Goal: Task Accomplishment & Management: Manage account settings

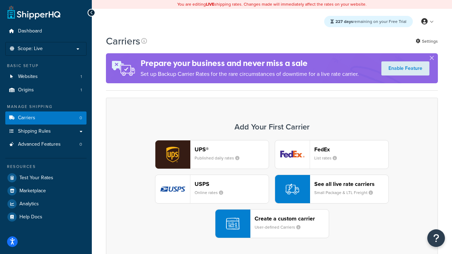
click at [272, 189] on div "UPS® Published daily rates FedEx List rates USPS Online rates See all live rate…" at bounding box center [271, 189] width 317 height 98
click at [352, 149] on header "FedEx" at bounding box center [351, 149] width 74 height 7
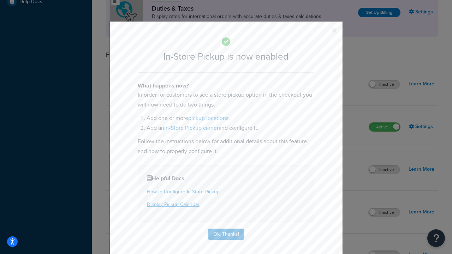
click at [324, 33] on button "button" at bounding box center [324, 33] width 2 height 2
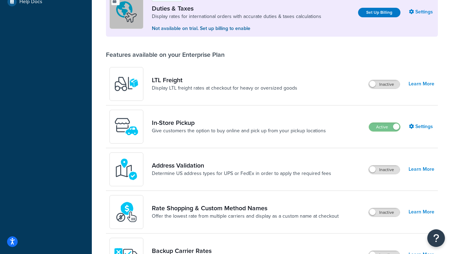
scroll to position [216, 0]
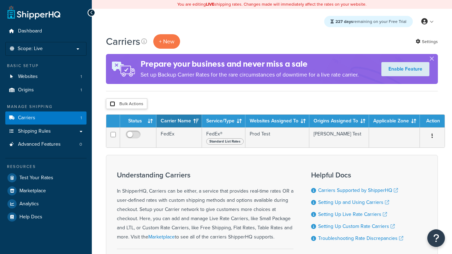
click at [112, 104] on input "checkbox" at bounding box center [112, 103] width 5 height 5
checkbox input "true"
click at [0, 0] on button "Delete" at bounding box center [0, 0] width 0 height 0
